Goal: Task Accomplishment & Management: Use online tool/utility

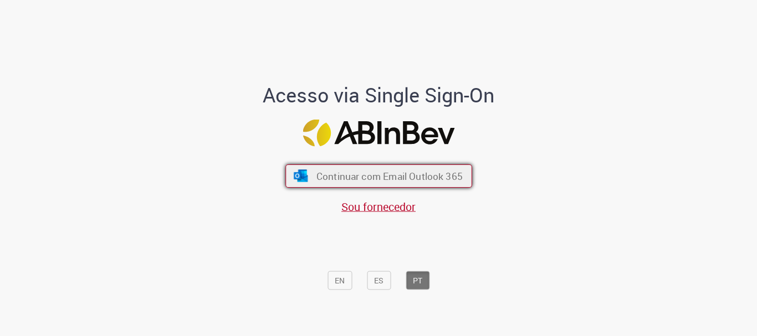
click at [396, 173] on span "Continuar com Email Outlook 365" at bounding box center [389, 176] width 146 height 13
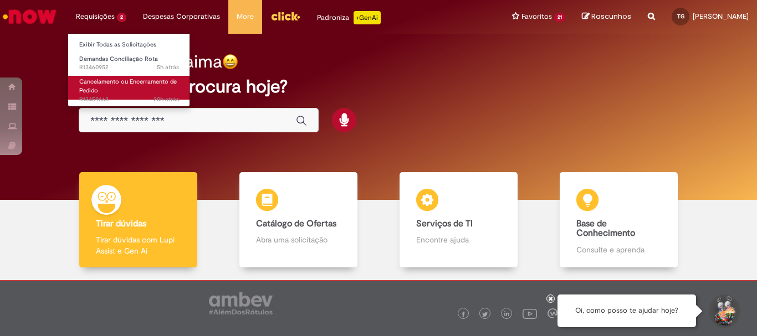
click at [119, 84] on span "Cancelamento ou Encerramento de Pedido" at bounding box center [128, 86] width 98 height 17
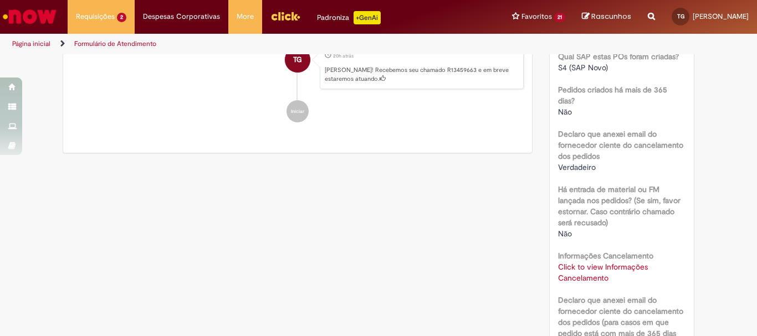
scroll to position [390, 0]
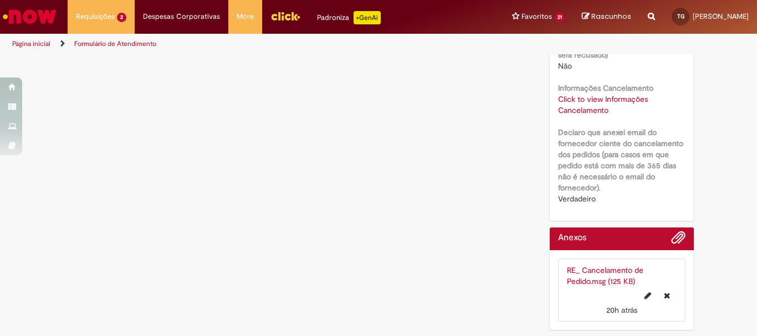
click at [610, 100] on link "Click to view Informações Cancelamento" at bounding box center [603, 104] width 90 height 21
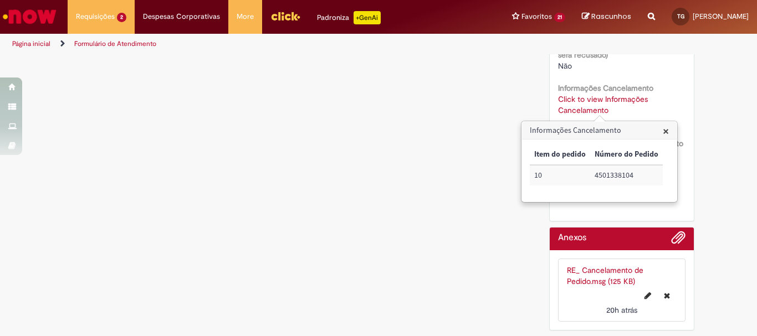
click at [619, 174] on td "4501338104" at bounding box center [626, 175] width 73 height 21
click at [734, 135] on div "Verificar Código de Barras Aguardando Aprovação Aguardando atendimento Em andam…" at bounding box center [378, 1] width 757 height 671
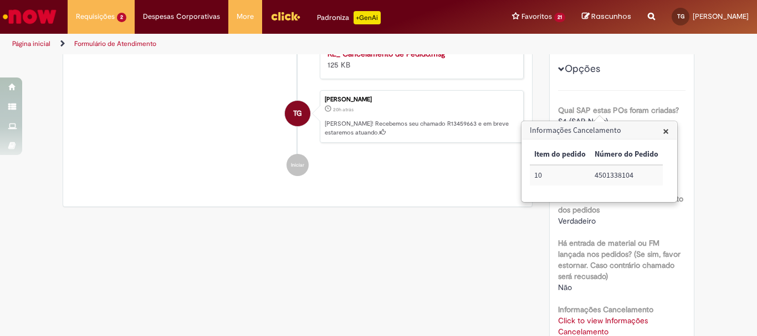
click at [666, 130] on span "×" at bounding box center [666, 131] width 6 height 15
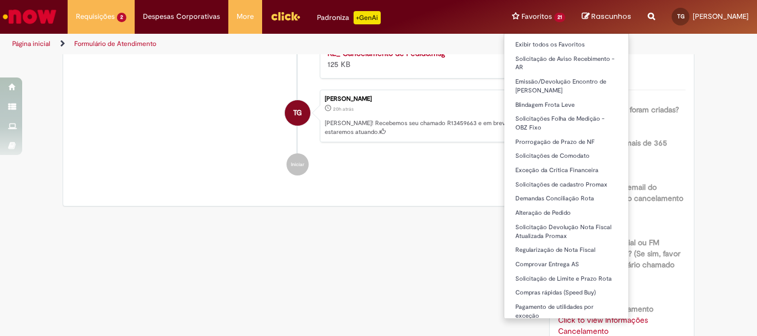
scroll to position [2, 0]
